Goal: Task Accomplishment & Management: Manage account settings

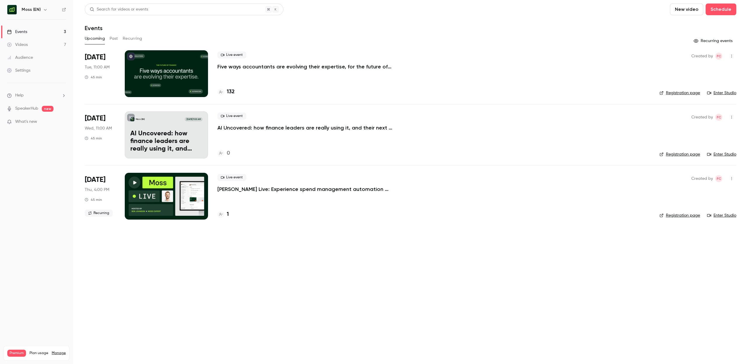
click at [233, 92] on h4 "132" at bounding box center [231, 92] width 8 height 8
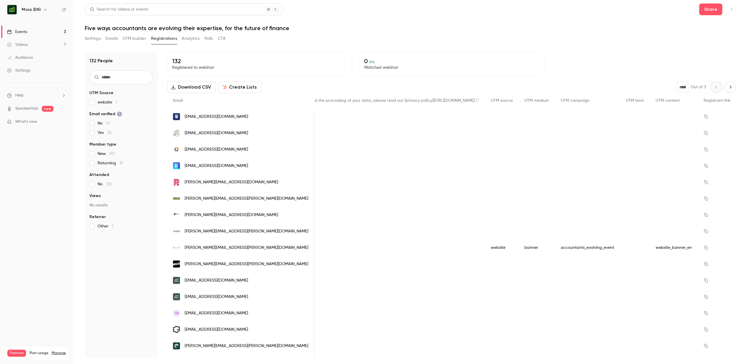
click at [111, 38] on button "Emails" at bounding box center [111, 38] width 12 height 9
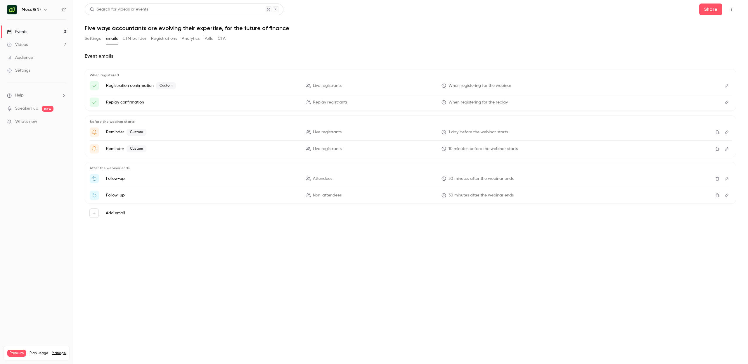
click at [726, 133] on icon "Edit" at bounding box center [726, 132] width 5 height 4
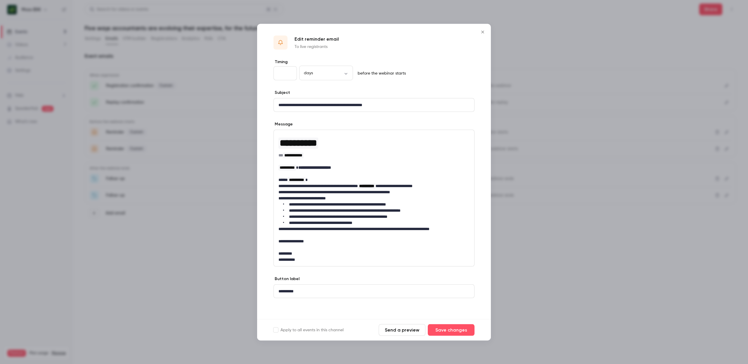
click at [482, 30] on icon "Close" at bounding box center [482, 32] width 7 height 5
